Goal: Task Accomplishment & Management: Use online tool/utility

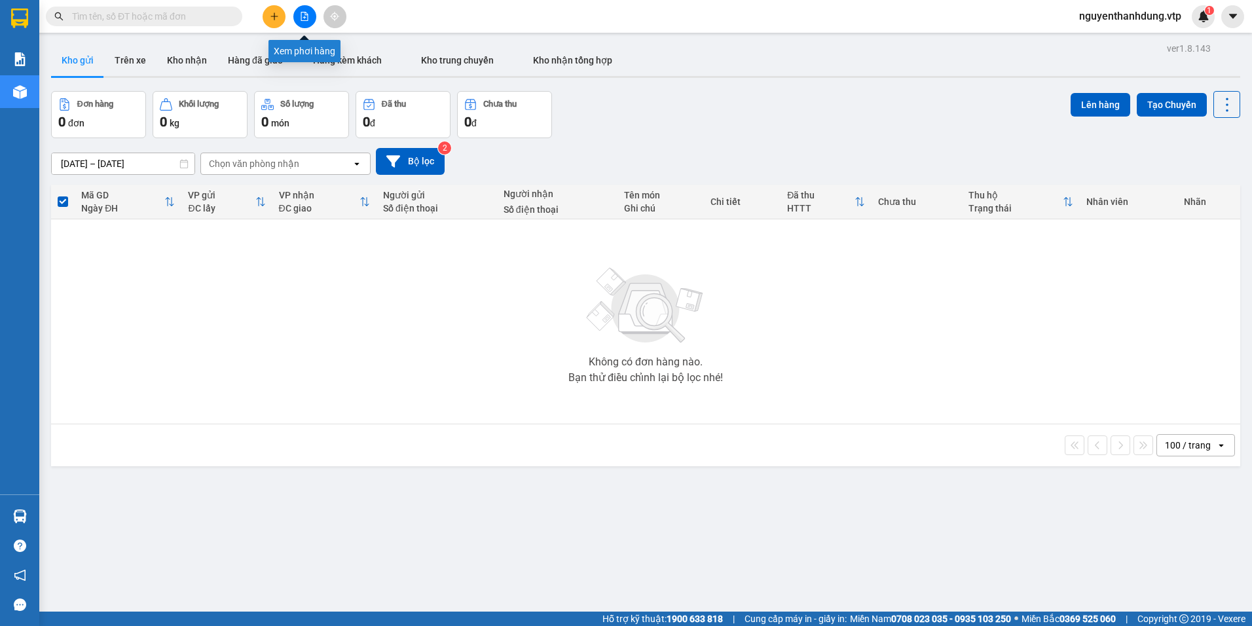
click at [298, 20] on button at bounding box center [304, 16] width 23 height 23
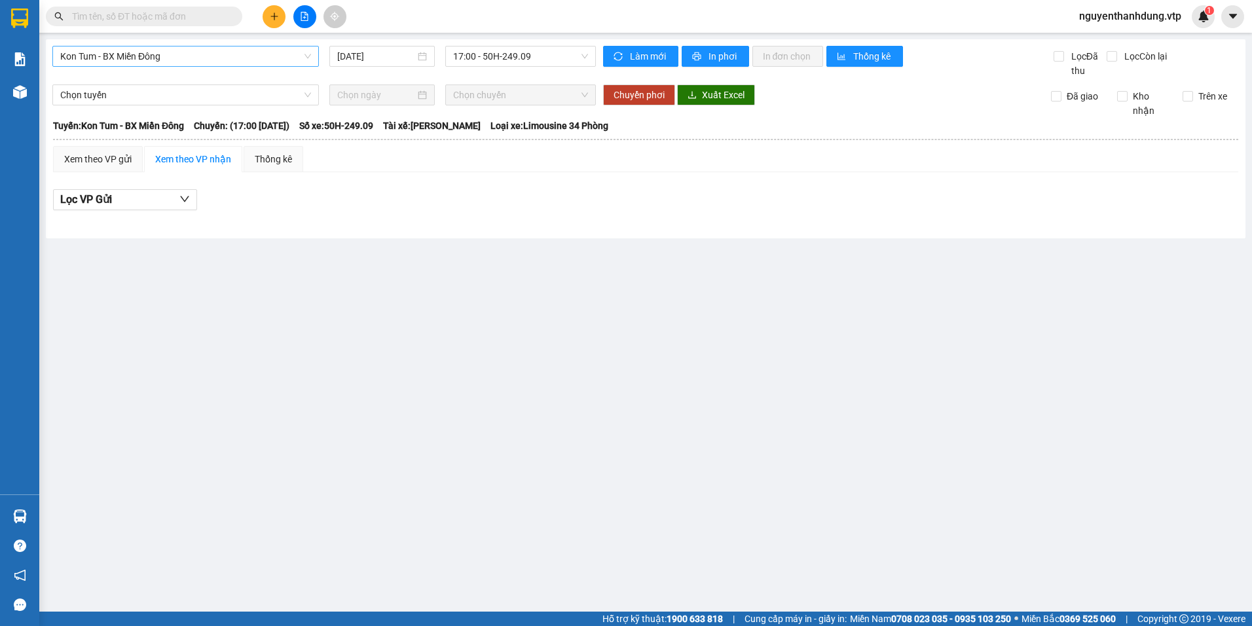
click at [224, 51] on span "Kon Tum - BX Miền Đông" at bounding box center [185, 57] width 251 height 20
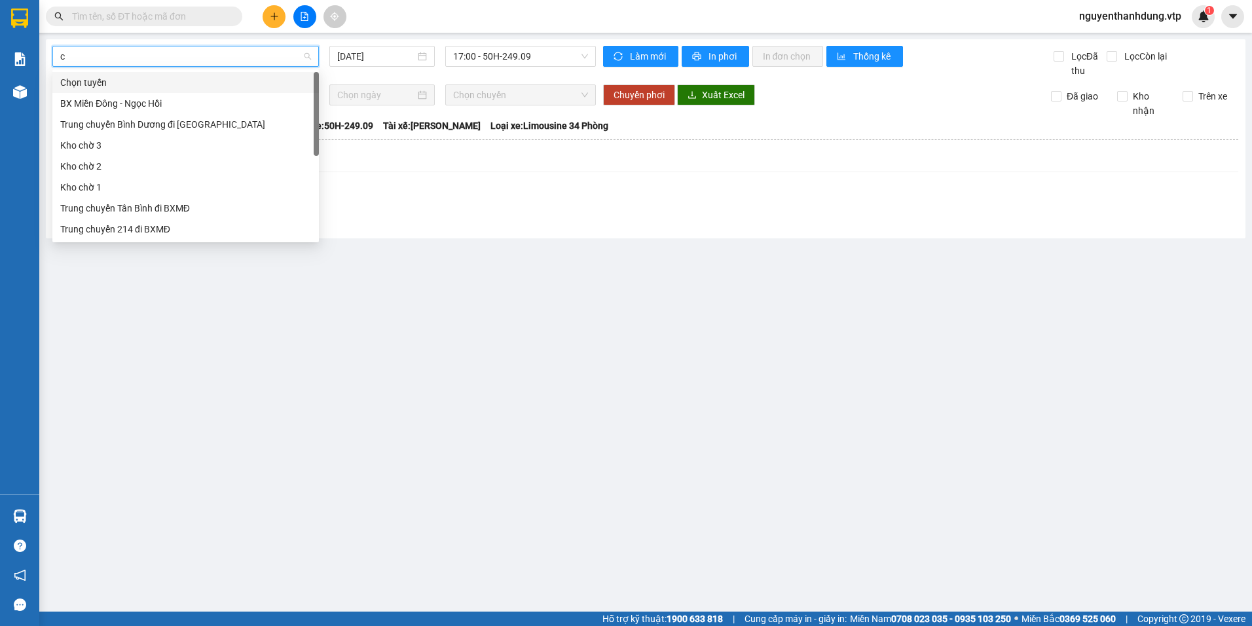
type input "cj"
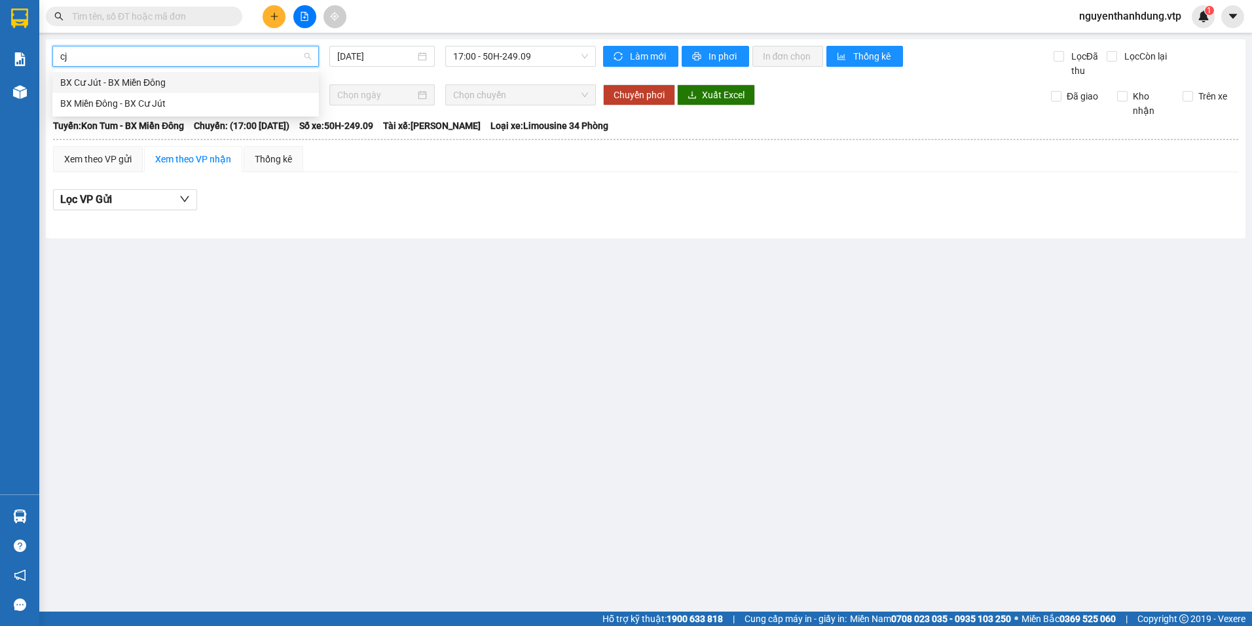
click at [210, 80] on div "BX Cư Jút - BX Miền Đông" at bounding box center [185, 82] width 251 height 14
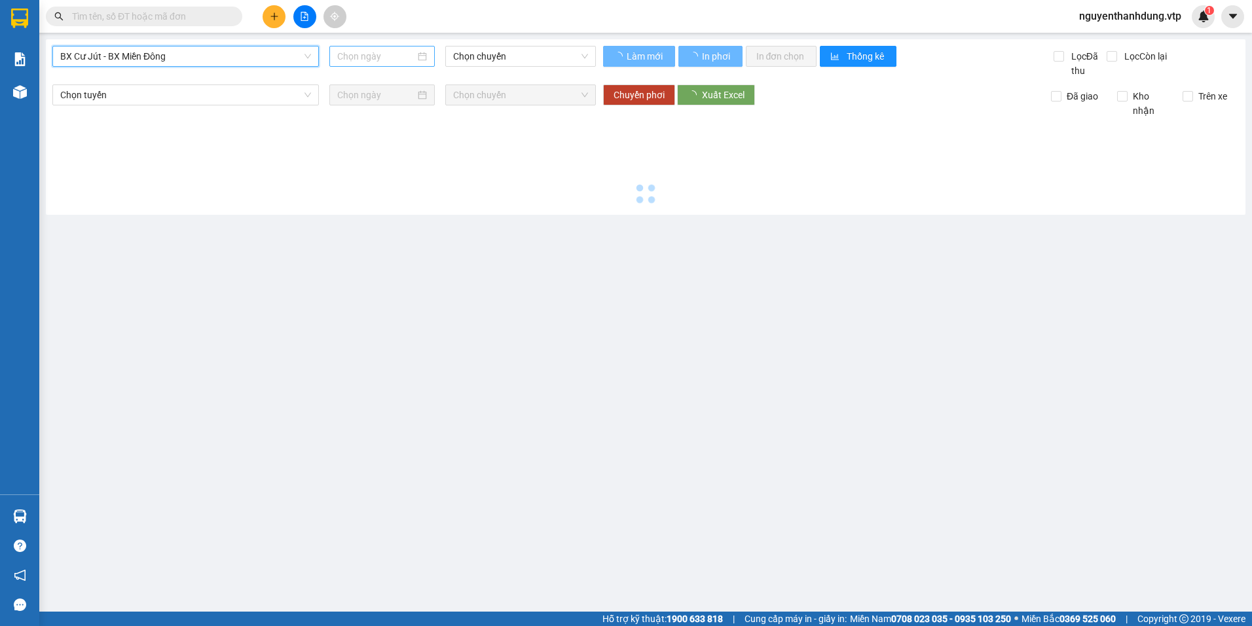
type input "[DATE]"
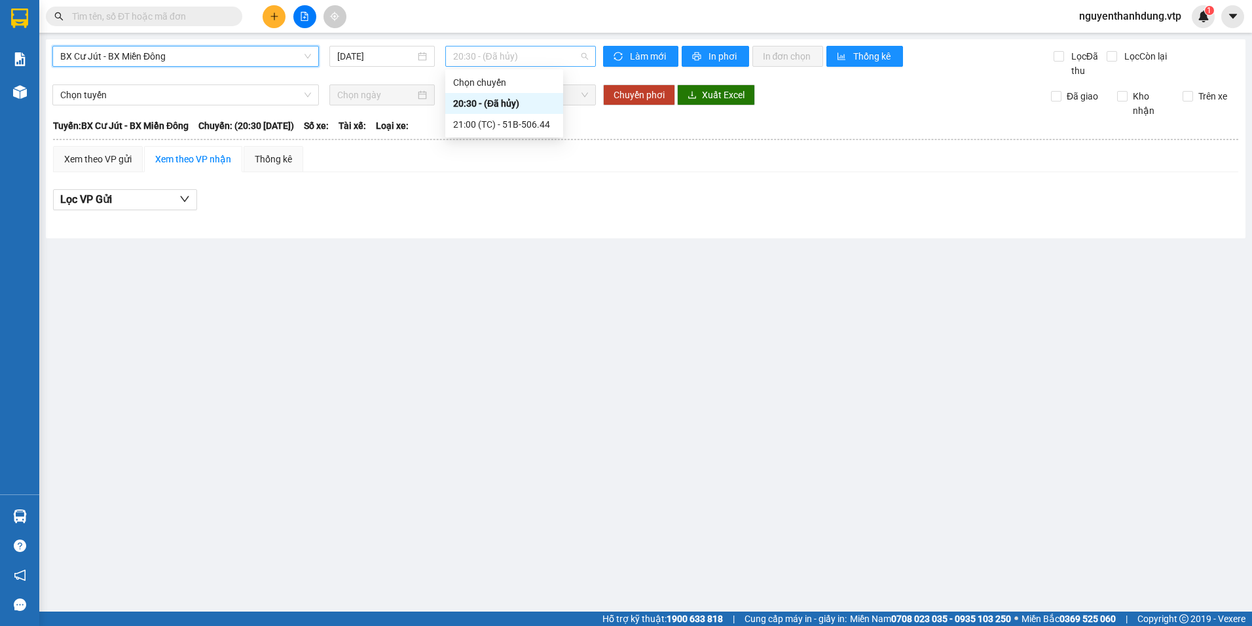
click at [521, 59] on span "20:30 - (Đã hủy)" at bounding box center [521, 57] width 136 height 20
click at [538, 130] on div "21:00 (TC) - 51B-506.44" at bounding box center [504, 124] width 102 height 14
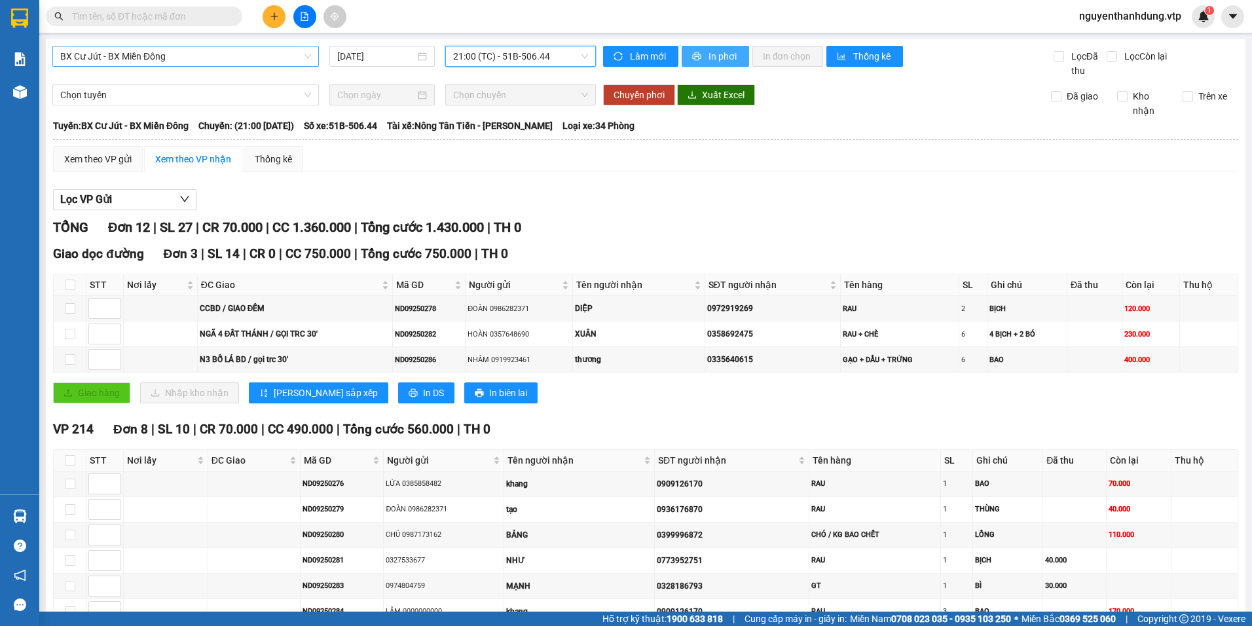
click at [711, 58] on span "In phơi" at bounding box center [724, 56] width 30 height 14
click at [709, 62] on span "In phơi" at bounding box center [724, 56] width 30 height 14
click at [698, 55] on span "printer" at bounding box center [697, 57] width 11 height 10
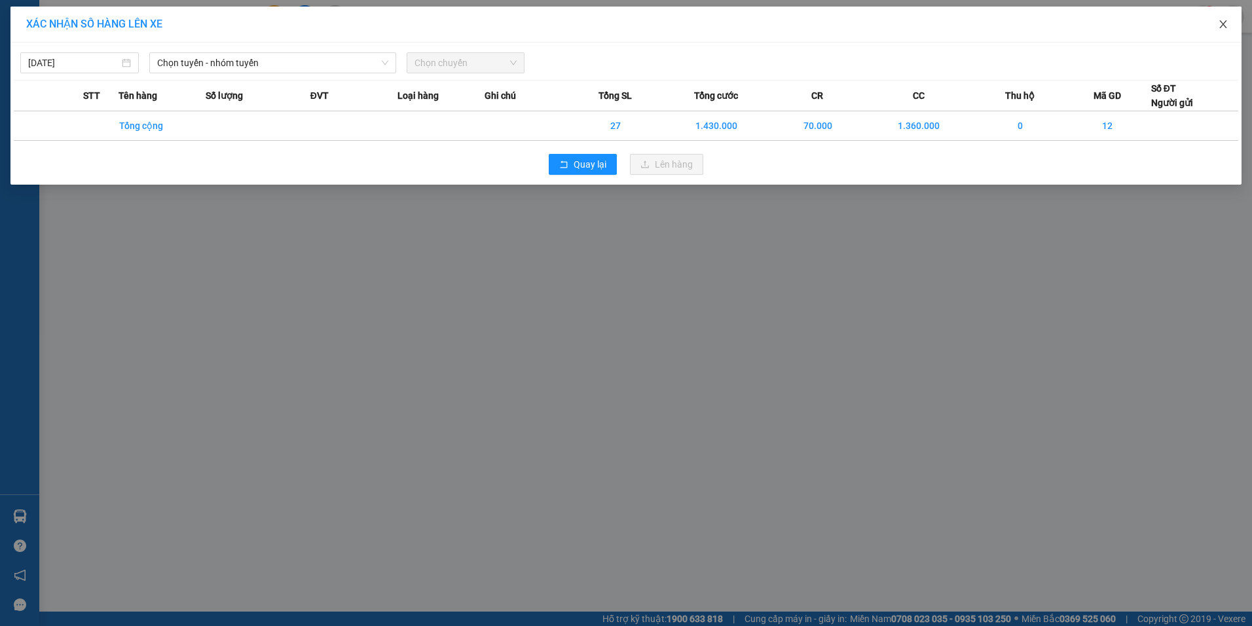
click at [1227, 20] on icon "close" at bounding box center [1223, 24] width 10 height 10
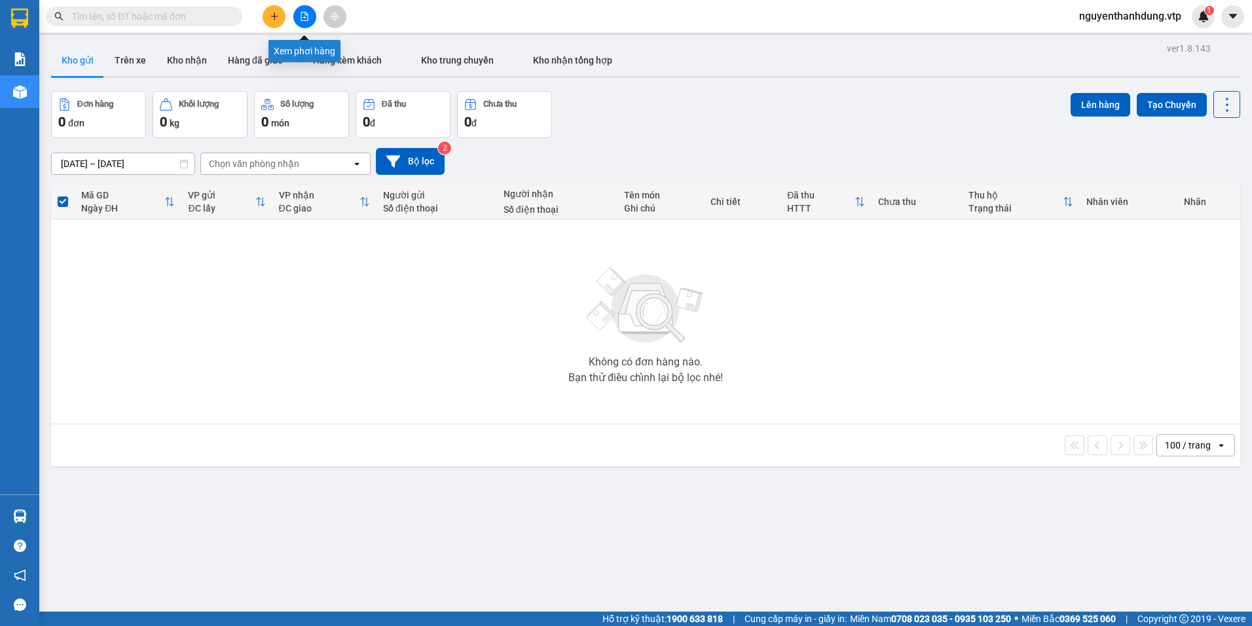
click at [309, 18] on icon "file-add" at bounding box center [304, 16] width 9 height 9
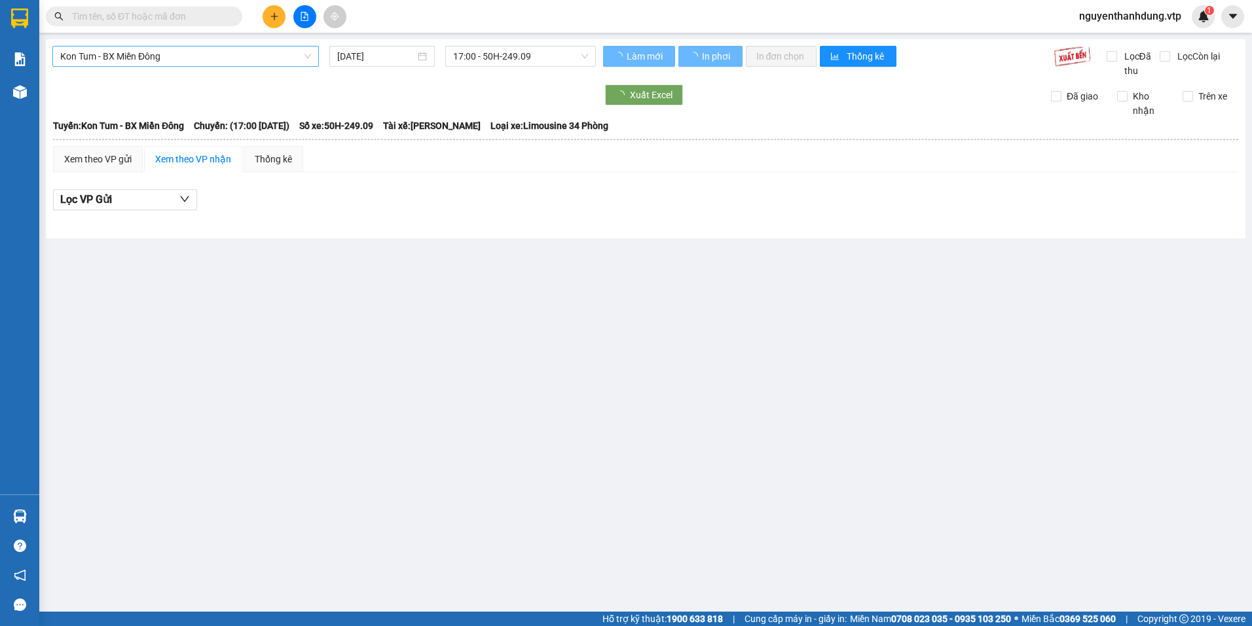
click at [181, 48] on span "Kon Tum - BX Miền Đông" at bounding box center [185, 57] width 251 height 20
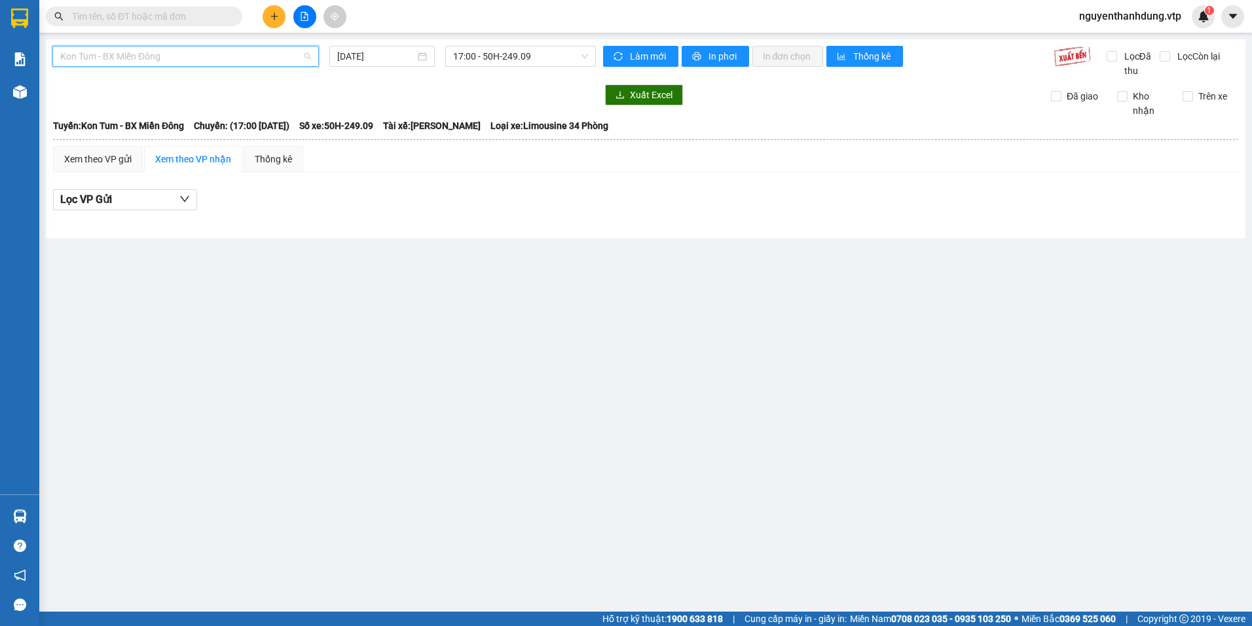
click at [181, 62] on span "Kon Tum - BX Miền Đông" at bounding box center [185, 57] width 251 height 20
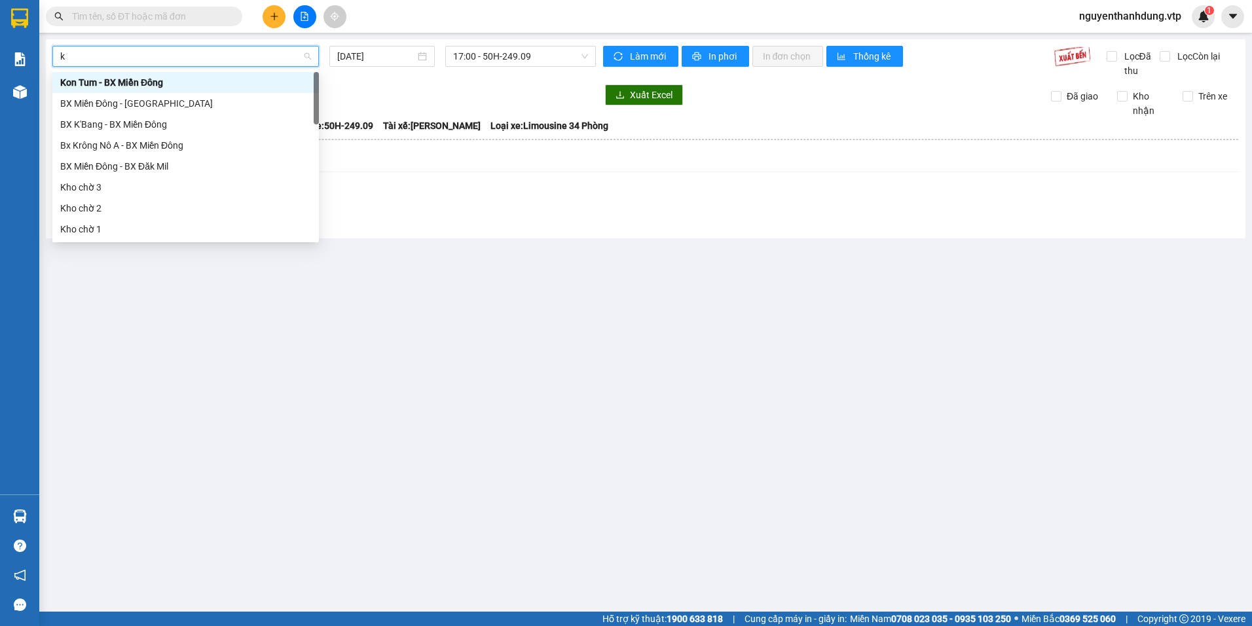
type input "kn"
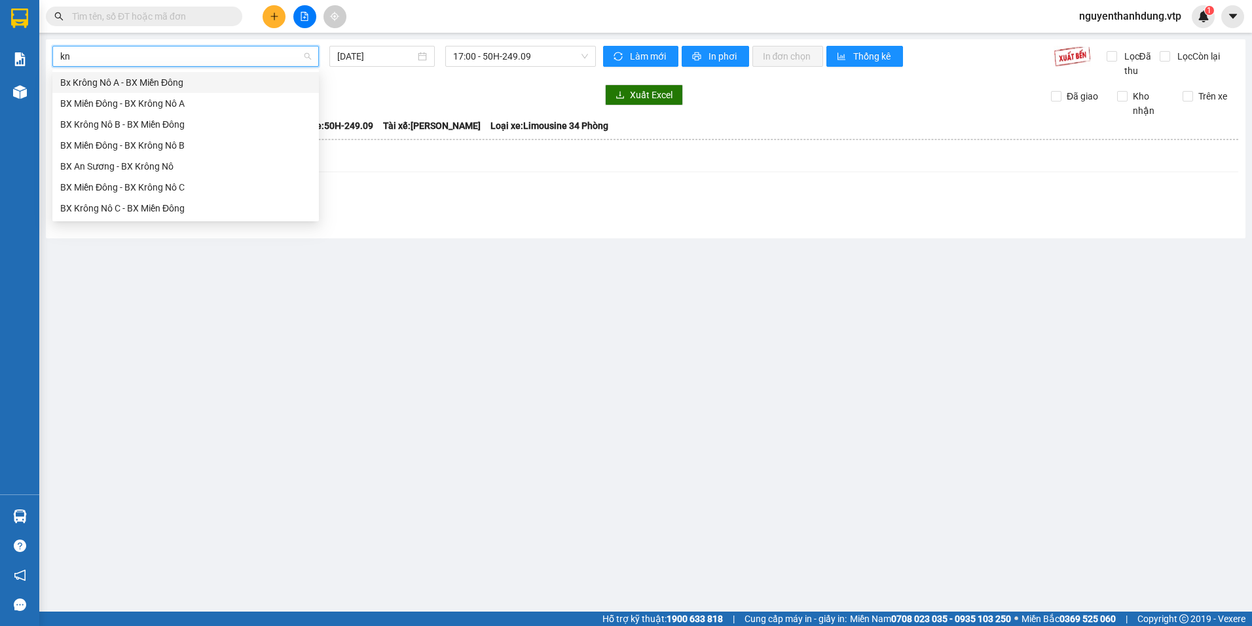
click at [168, 86] on div "Bx Krông Nô A - BX Miền Đông" at bounding box center [185, 82] width 251 height 14
type input "[DATE]"
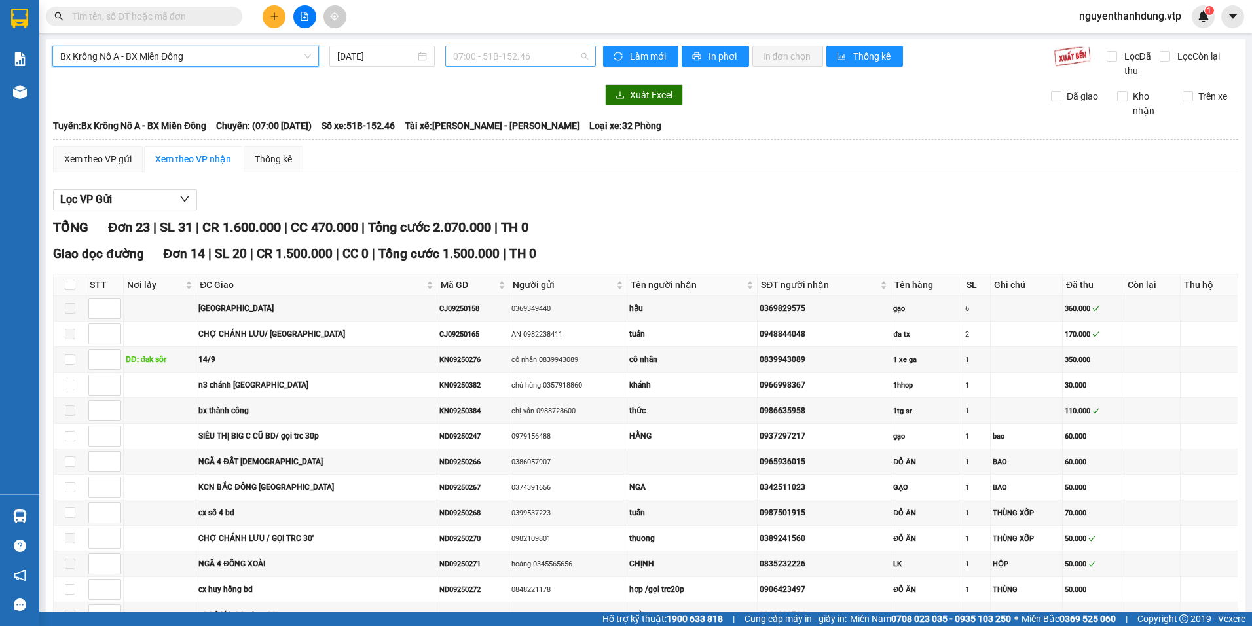
click at [553, 54] on span "07:00 - 51B-152.46" at bounding box center [521, 57] width 136 height 20
click at [523, 140] on div "20:00 - 51B-191.55" at bounding box center [501, 145] width 102 height 14
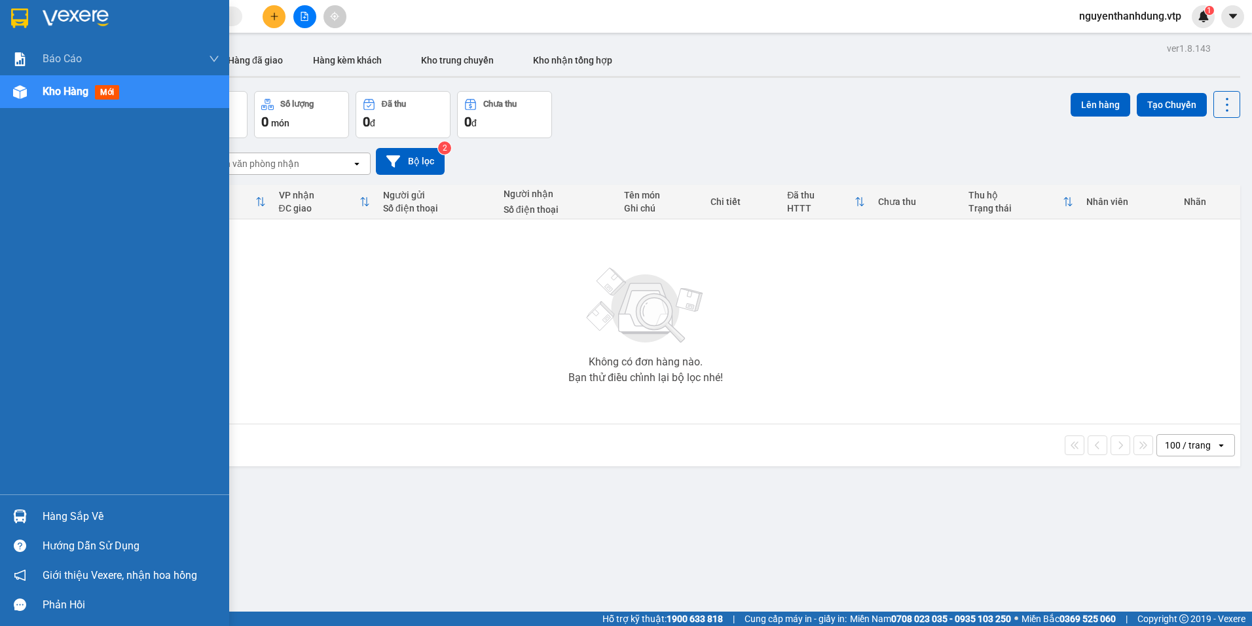
click at [105, 527] on div "Hàng sắp về" at bounding box center [114, 516] width 229 height 29
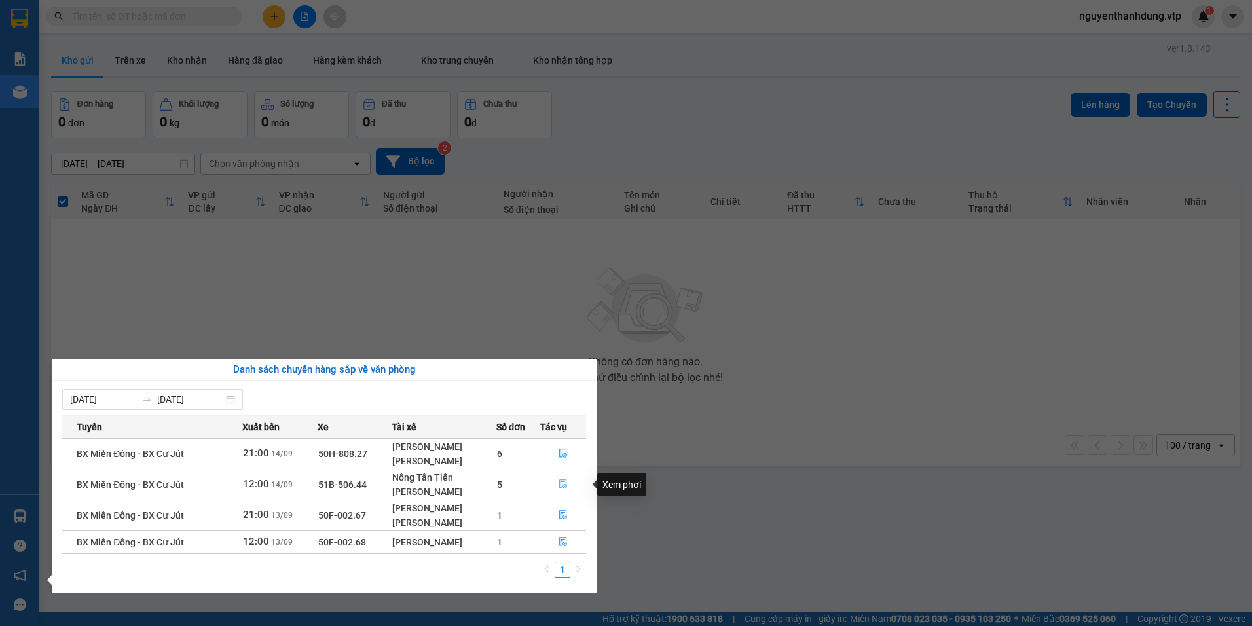
click at [574, 481] on button "button" at bounding box center [563, 484] width 45 height 21
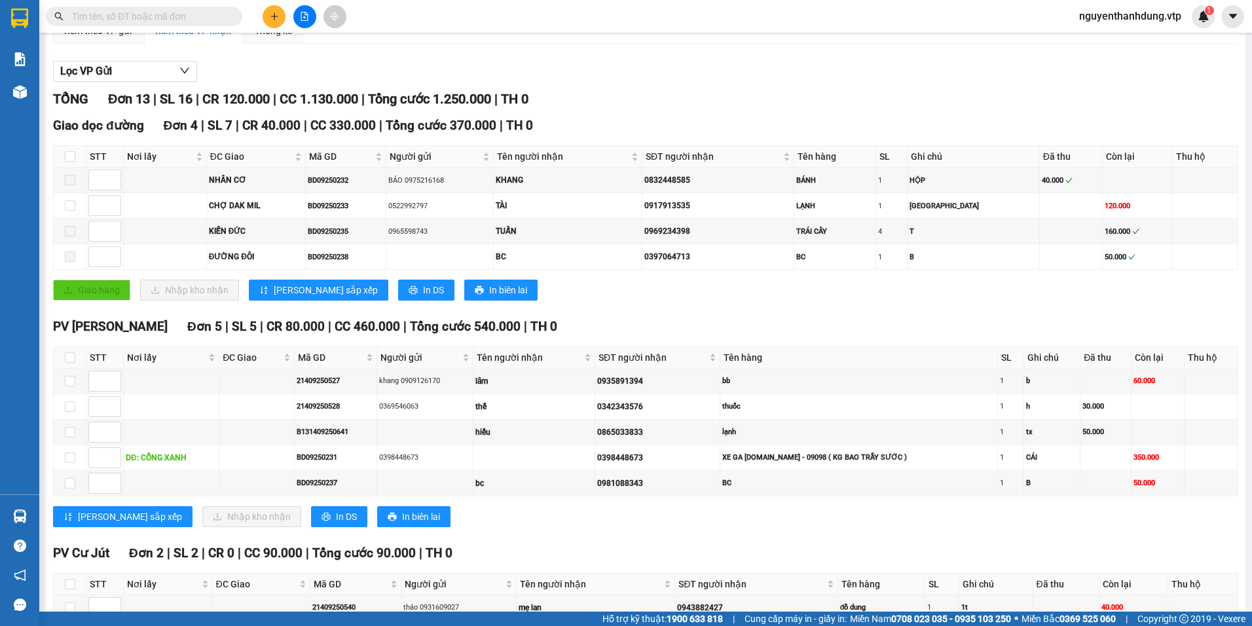
scroll to position [131, 0]
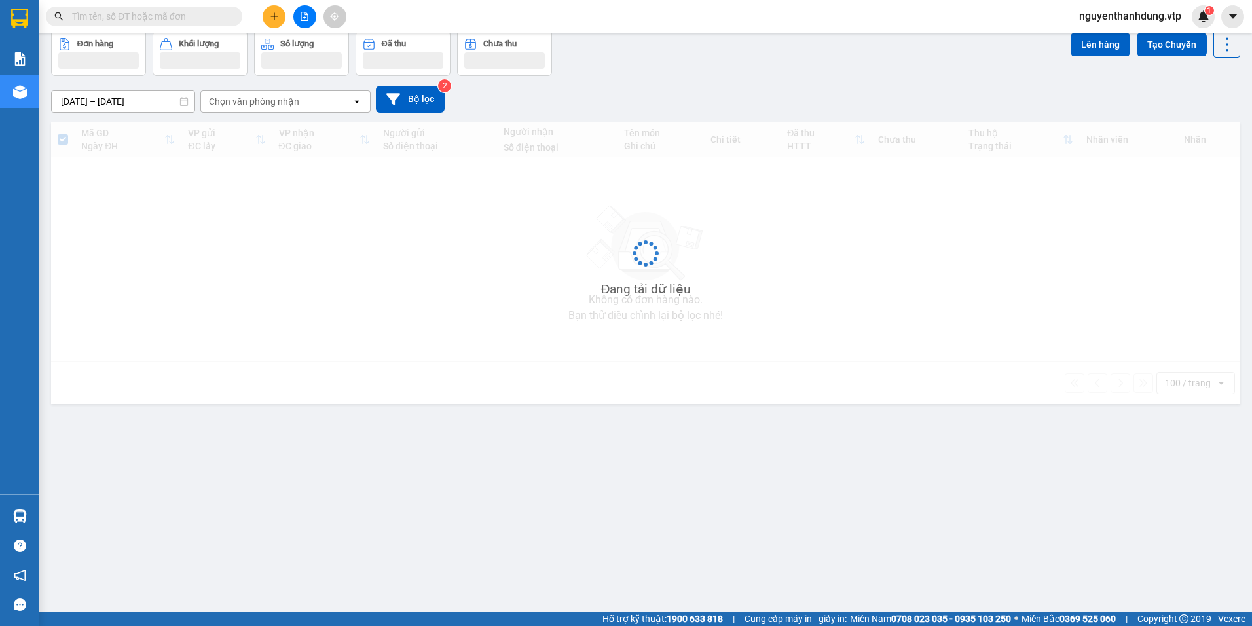
scroll to position [60, 0]
